Goal: Check status: Check status

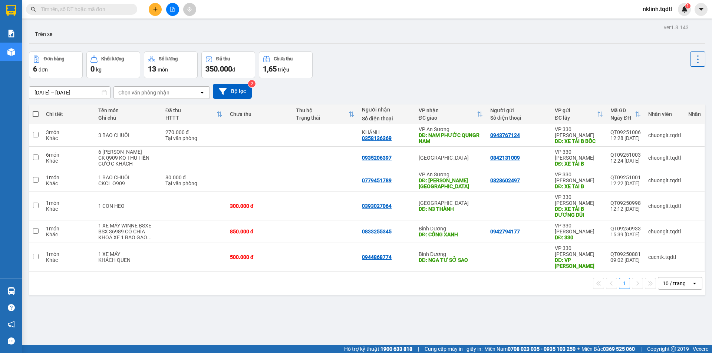
click at [94, 6] on input "text" at bounding box center [84, 9] width 87 height 8
paste input "0947346459"
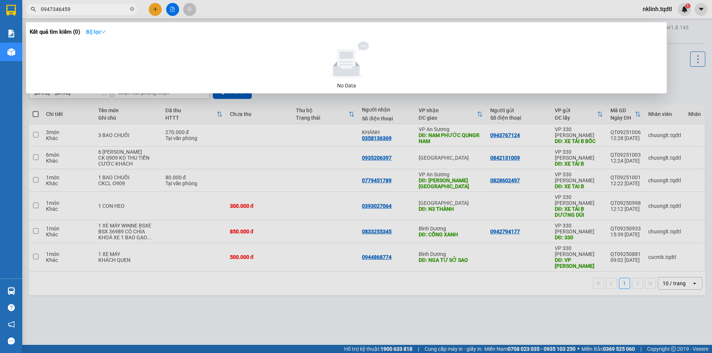
type input "0947346459"
click at [102, 33] on strong "Bộ lọc" at bounding box center [96, 32] width 20 height 6
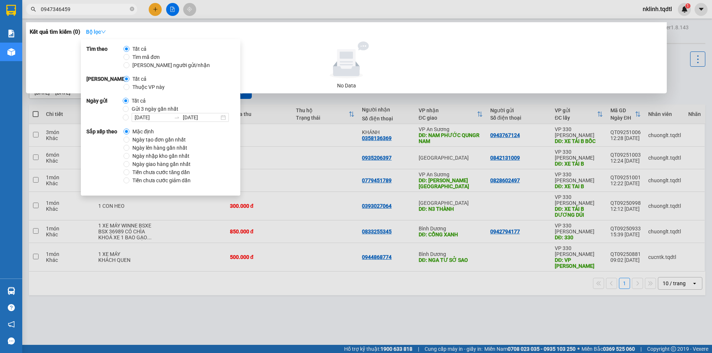
click at [102, 33] on strong "Bộ lọc" at bounding box center [96, 32] width 20 height 6
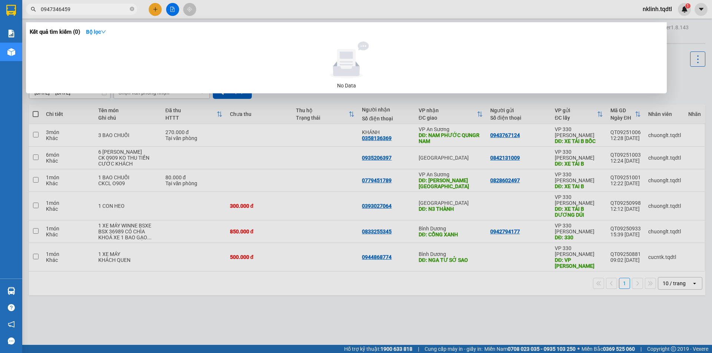
click at [236, 162] on div at bounding box center [356, 176] width 712 height 353
